Goal: Information Seeking & Learning: Learn about a topic

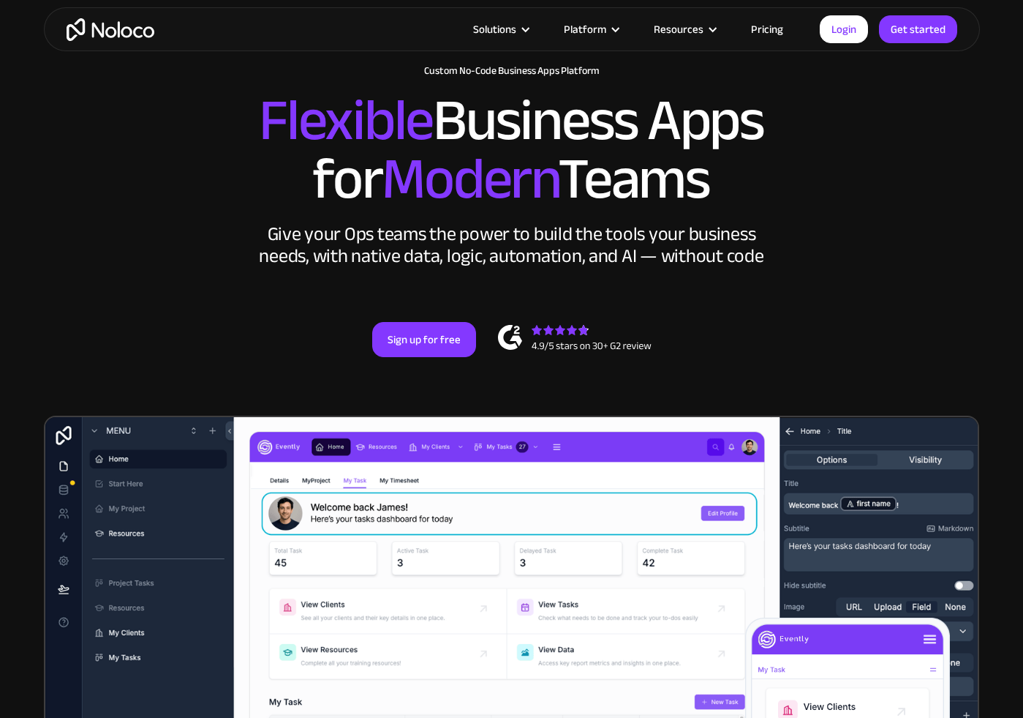
scroll to position [89, 0]
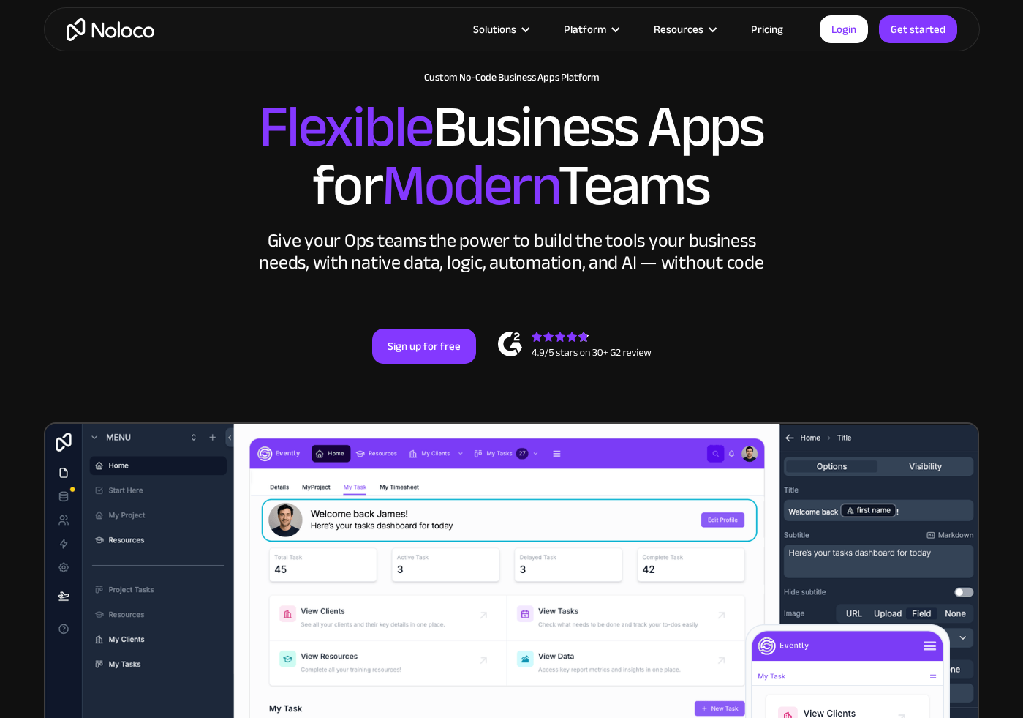
click at [776, 29] on link "Pricing" at bounding box center [767, 29] width 69 height 19
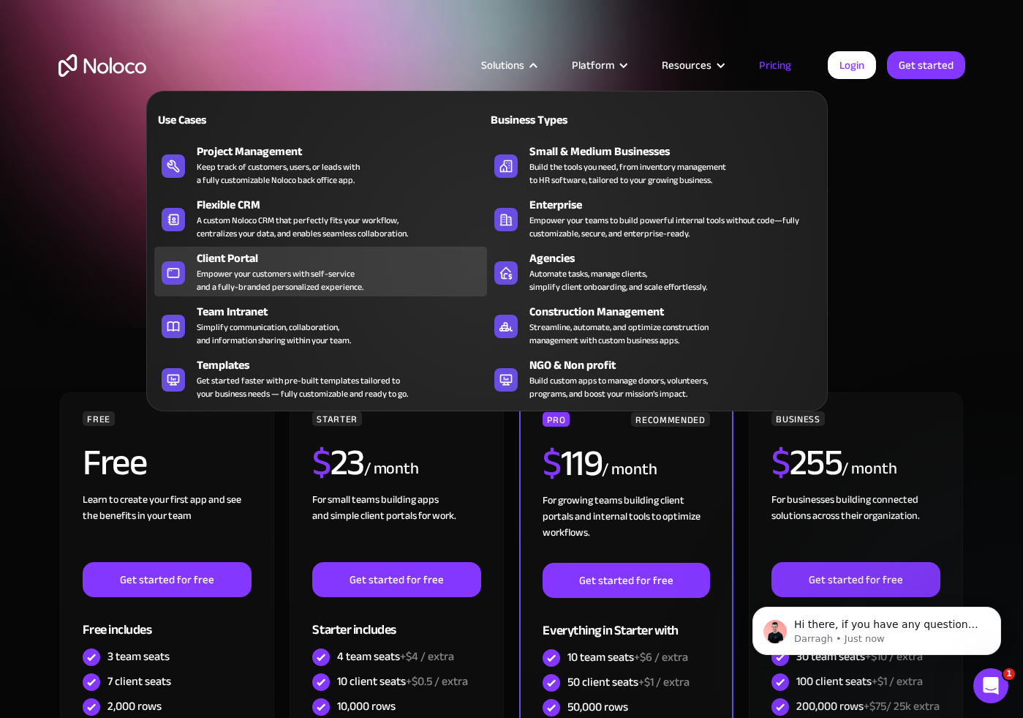
click at [178, 275] on icon at bounding box center [173, 272] width 11 height 9
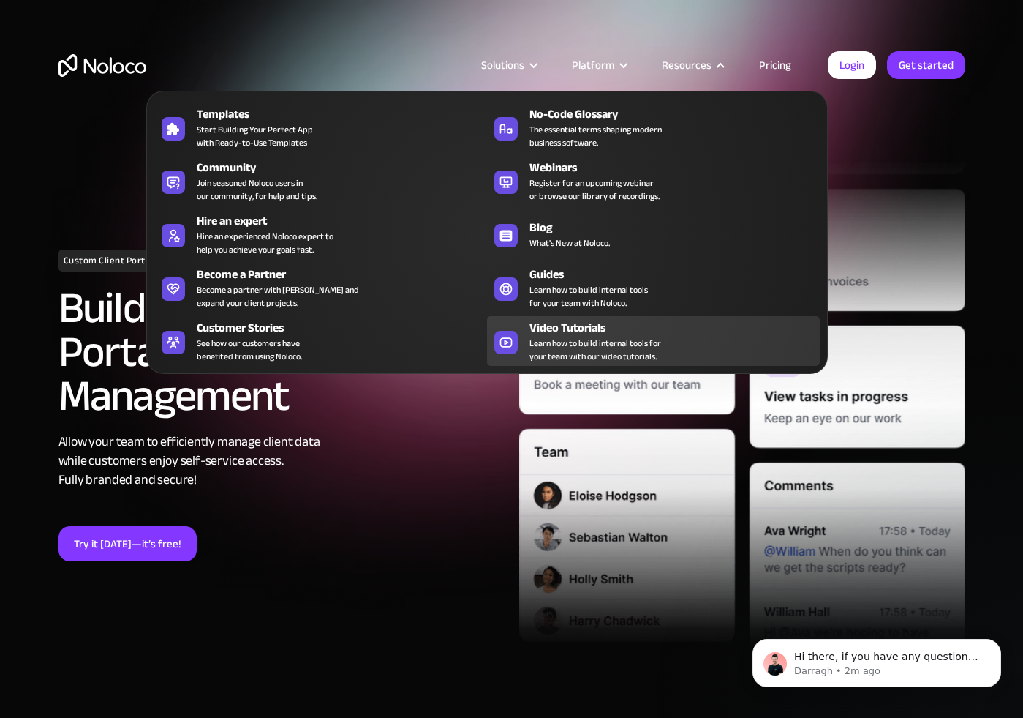
click at [606, 357] on span "Learn how to build internal tools for your team with our video tutorials." at bounding box center [596, 349] width 132 height 26
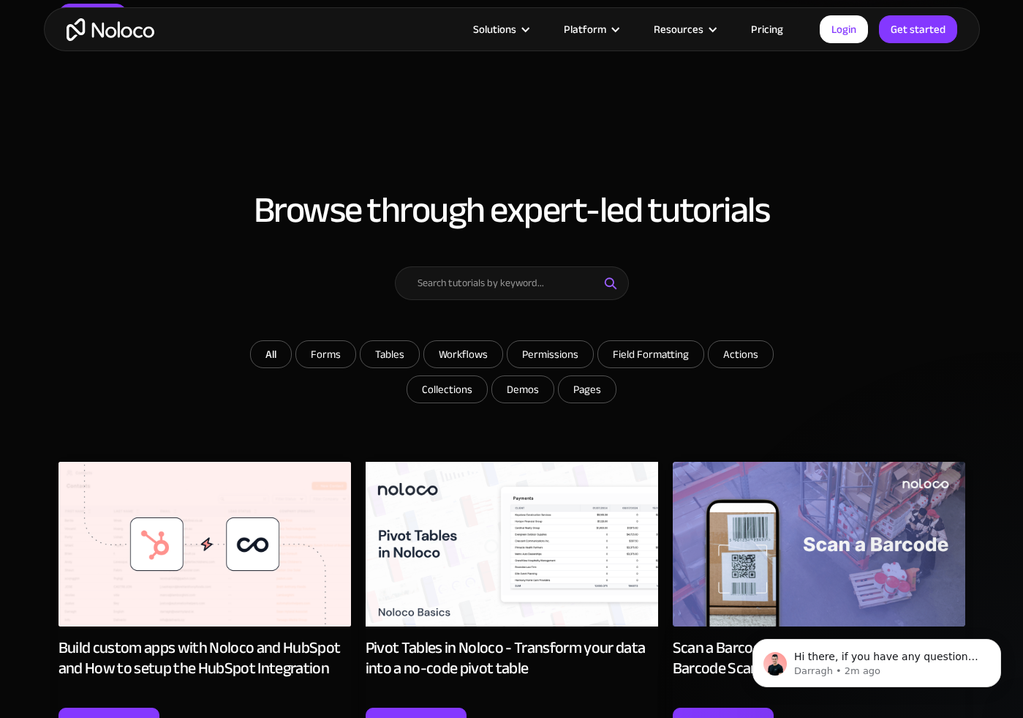
scroll to position [334, 0]
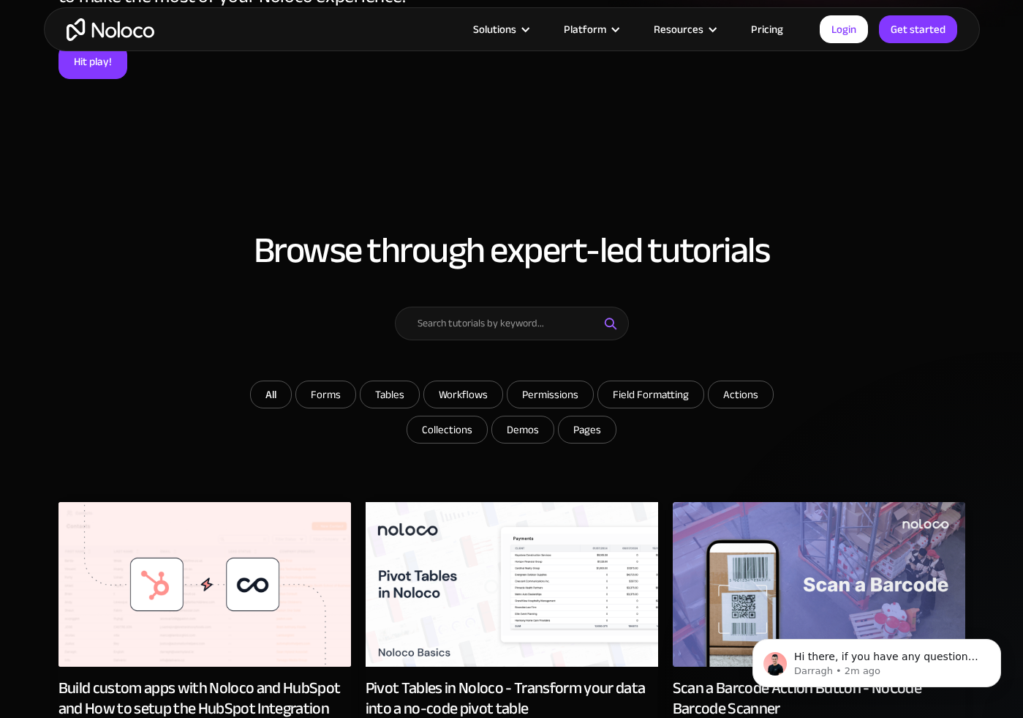
click at [767, 27] on link "Pricing" at bounding box center [767, 29] width 69 height 19
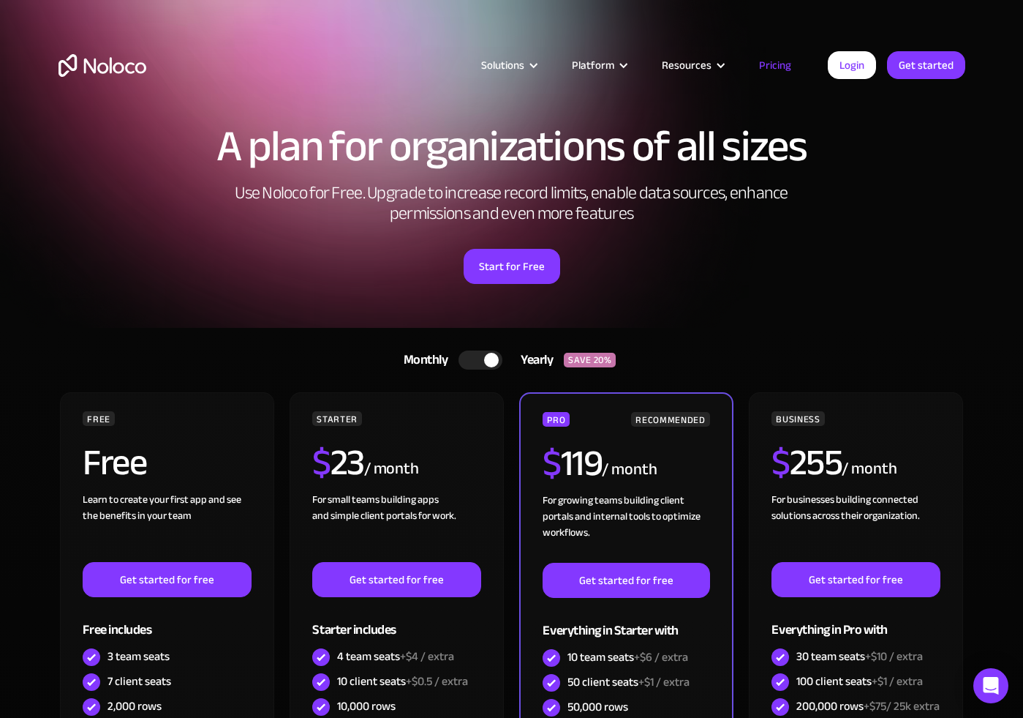
click at [479, 364] on div at bounding box center [481, 359] width 44 height 19
